Goal: Task Accomplishment & Management: Use online tool/utility

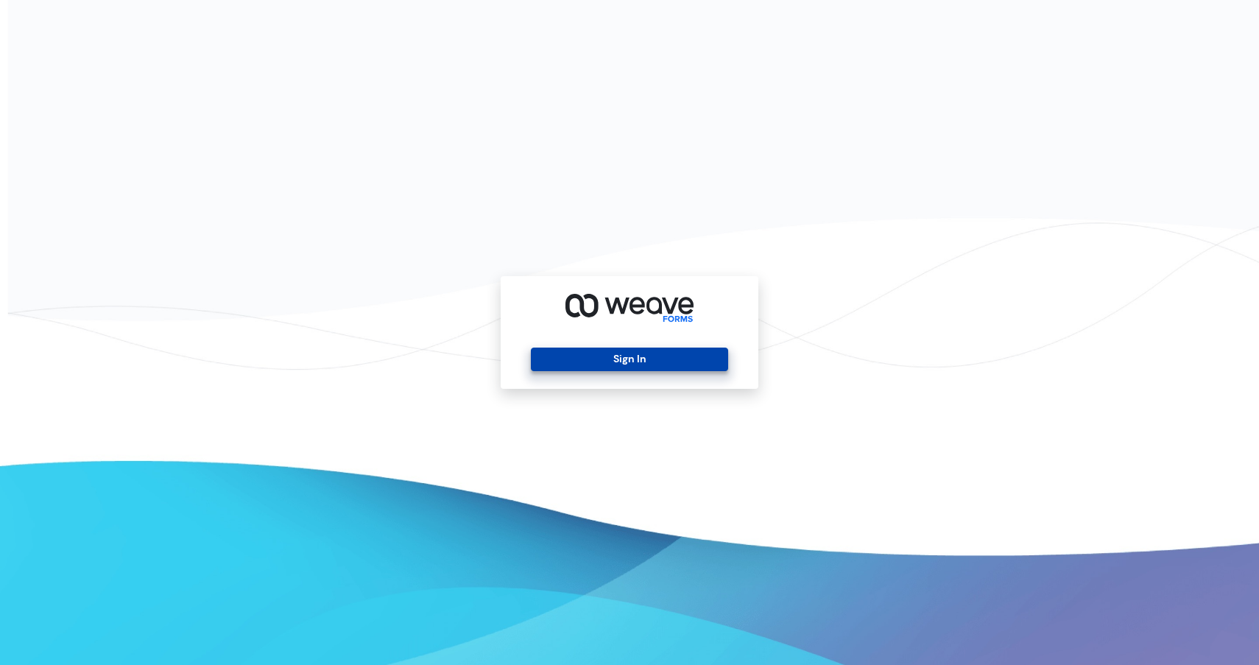
click at [626, 362] on button "Sign In" at bounding box center [629, 359] width 197 height 24
